Goal: Check status: Check status

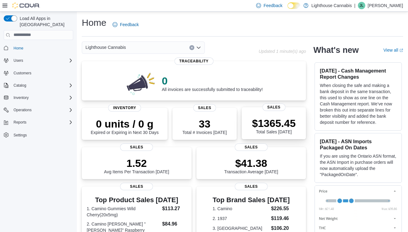
click at [271, 126] on p "$1365.45" at bounding box center [274, 123] width 44 height 12
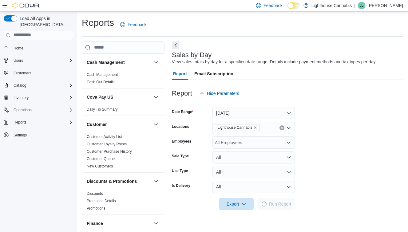
scroll to position [1, 0]
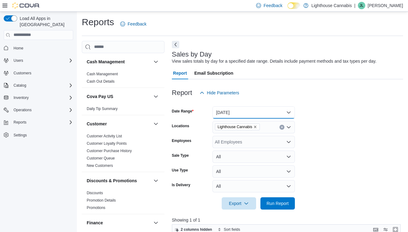
click at [291, 108] on button "Today" at bounding box center [254, 112] width 82 height 12
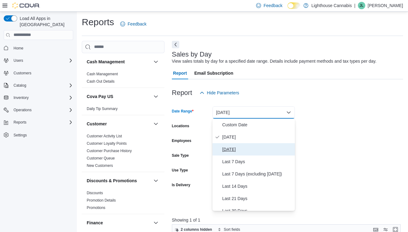
click at [265, 149] on span "Yesterday" at bounding box center [258, 149] width 70 height 7
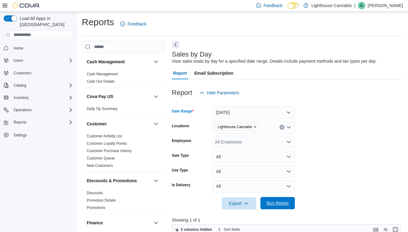
click at [280, 201] on span "Run Report" at bounding box center [278, 203] width 22 height 6
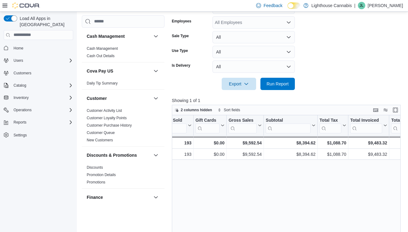
scroll to position [0, 218]
